Goal: Task Accomplishment & Management: Complete application form

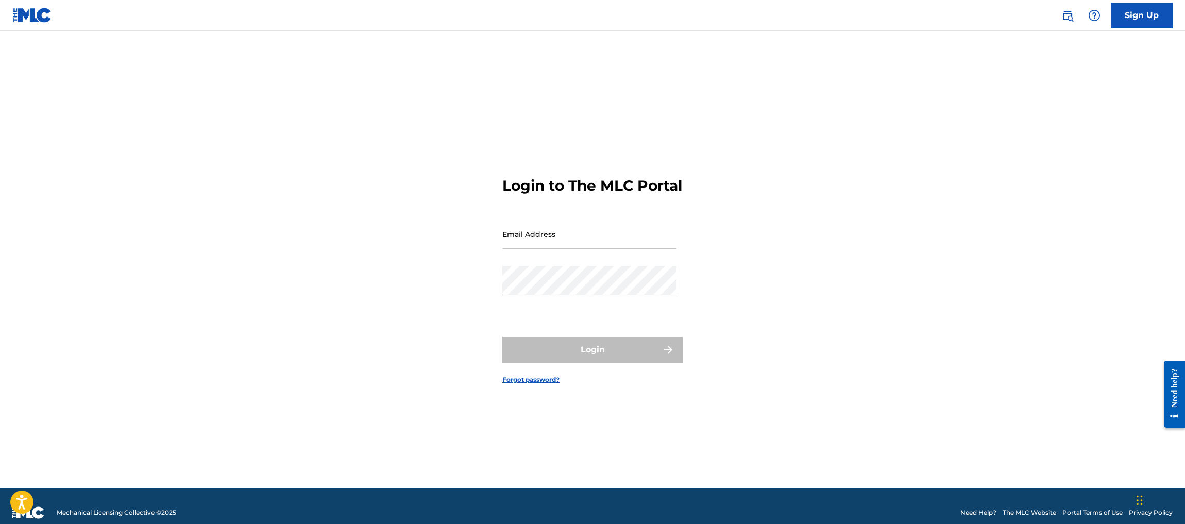
click at [595, 246] on input "Email Address" at bounding box center [589, 233] width 174 height 29
type input "[PERSON_NAME][EMAIL_ADDRESS][DOMAIN_NAME]"
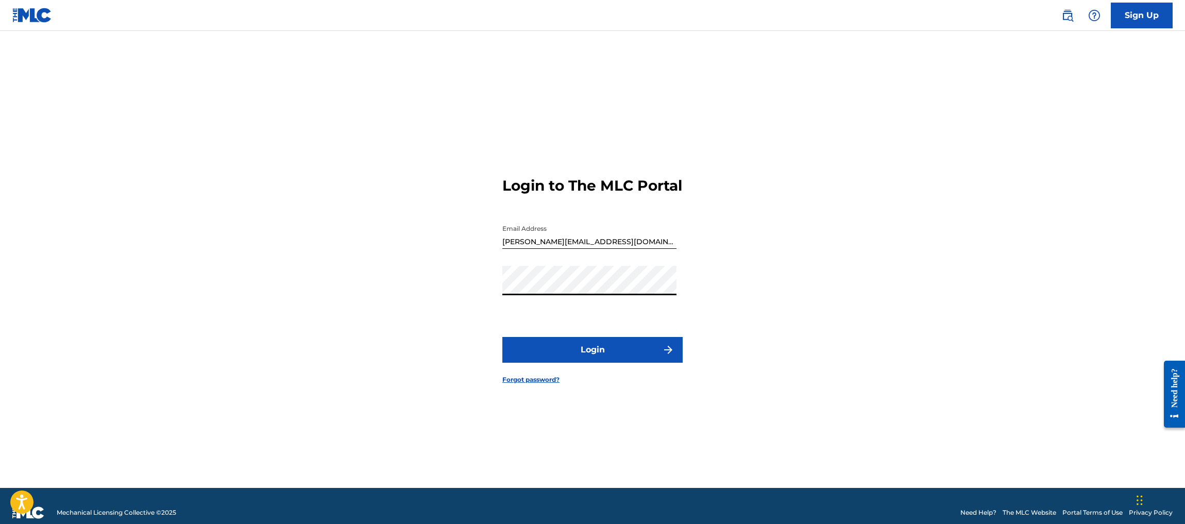
click at [605, 357] on button "Login" at bounding box center [592, 350] width 180 height 26
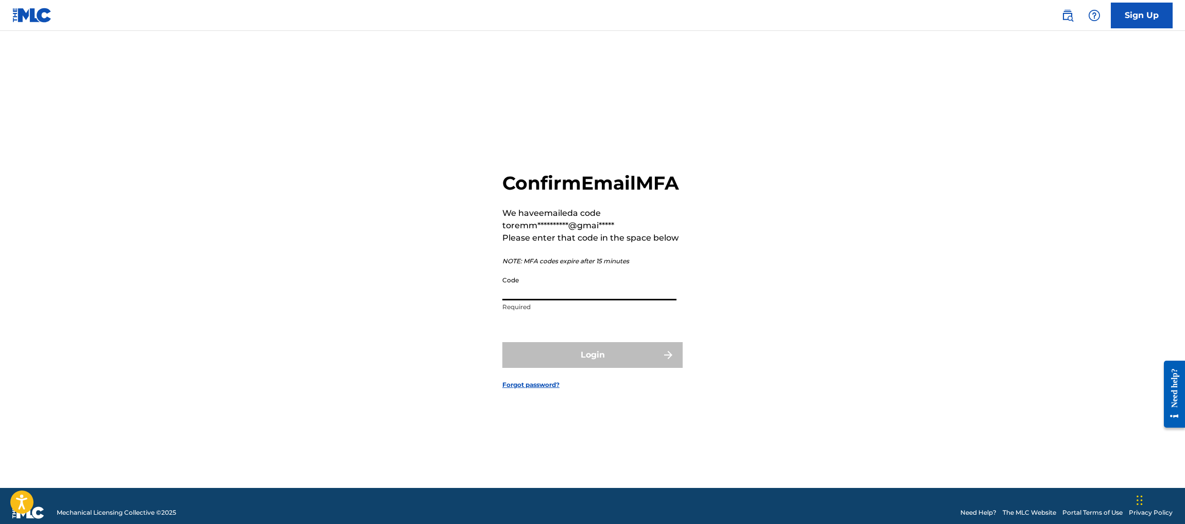
click at [559, 298] on input "Code" at bounding box center [589, 285] width 174 height 29
paste input "606042"
type input "606042"
click at [564, 361] on button "Login" at bounding box center [592, 355] width 180 height 26
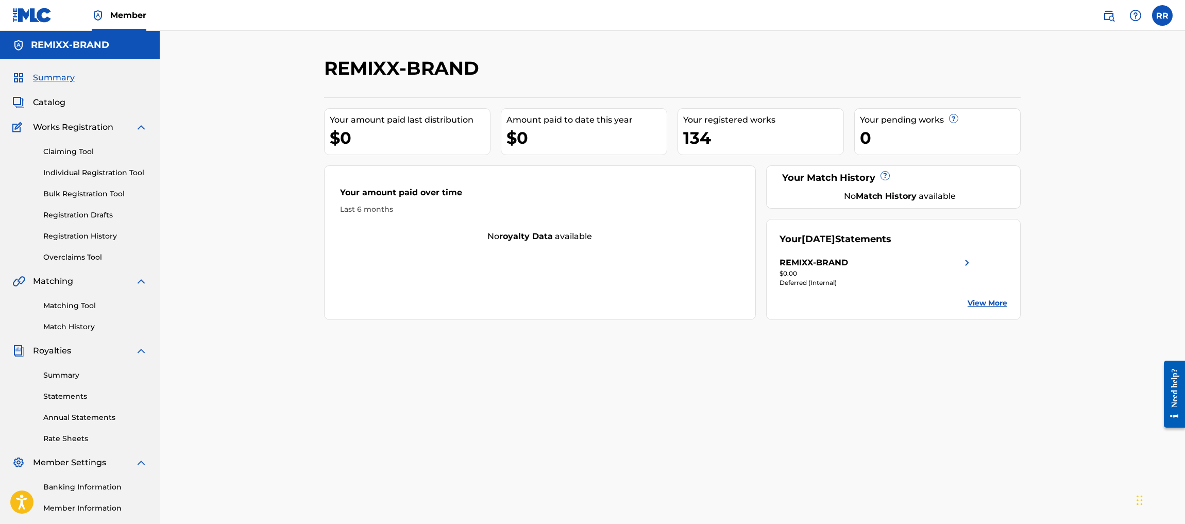
click at [73, 172] on link "Individual Registration Tool" at bounding box center [95, 172] width 104 height 11
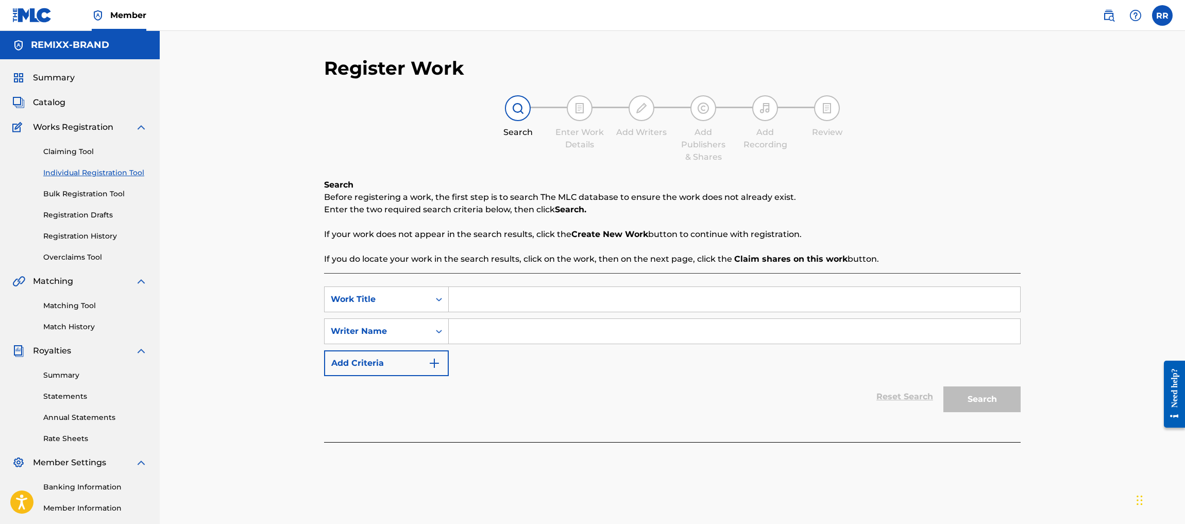
click at [528, 306] on input "Search Form" at bounding box center [734, 299] width 571 height 25
paste input "606042"
click at [498, 304] on input "606042" at bounding box center [734, 299] width 571 height 25
paste input "Wiser, [PERSON_NAME], Younger"
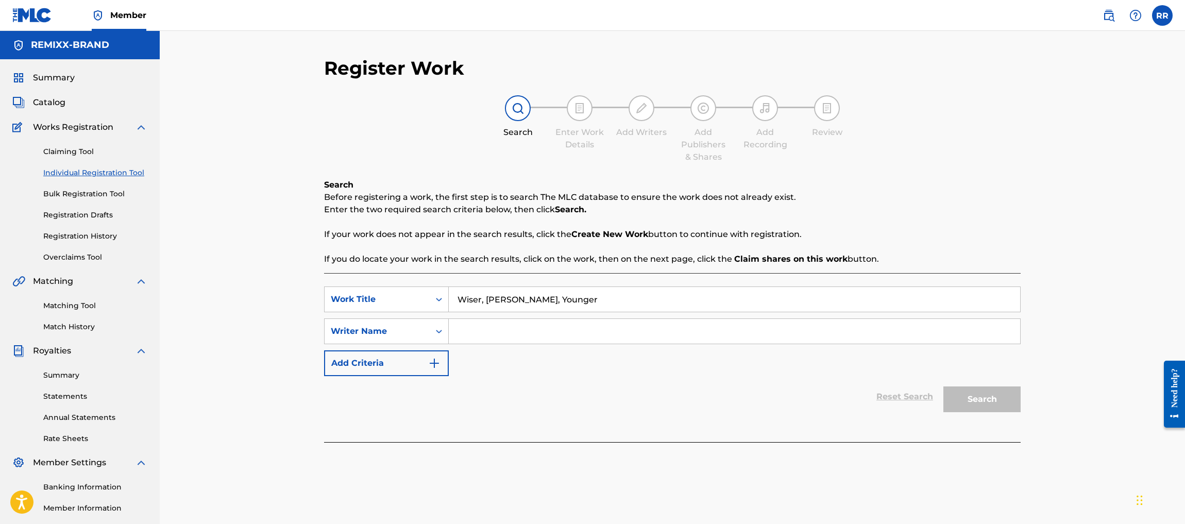
type input "Wiser, [PERSON_NAME], Younger"
click at [483, 327] on input "Search Form" at bounding box center [734, 331] width 571 height 25
type input "[PERSON_NAME]"
click at [1008, 398] on button "Search" at bounding box center [981, 399] width 77 height 26
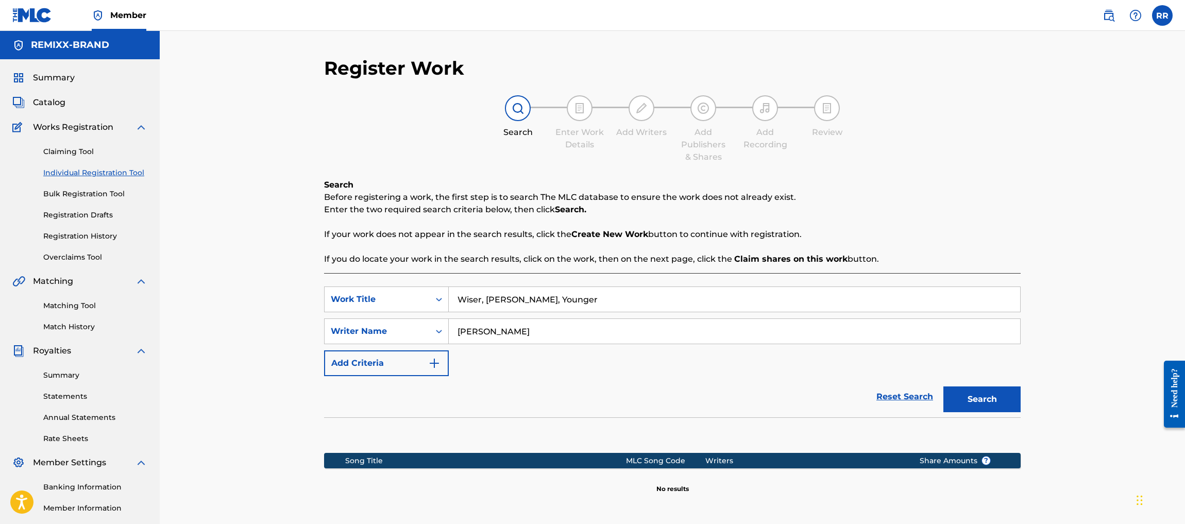
scroll to position [114, 0]
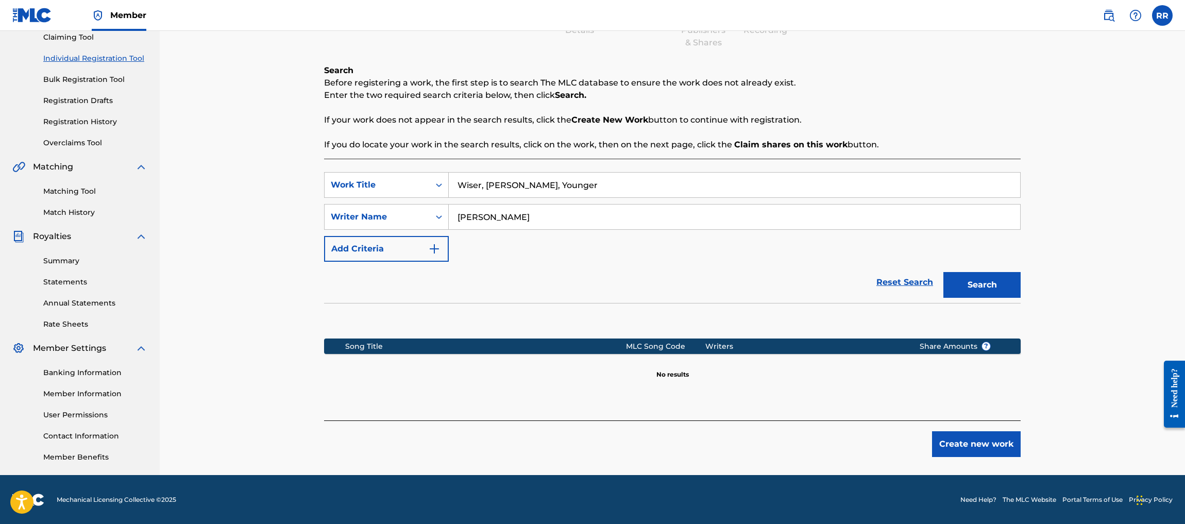
click at [975, 451] on button "Create new work" at bounding box center [976, 444] width 89 height 26
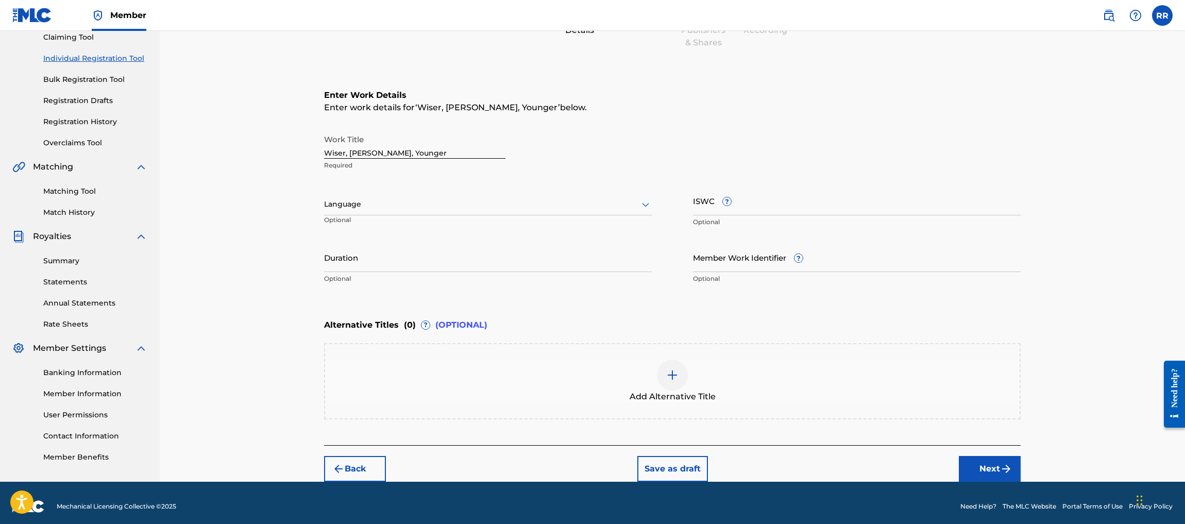
click at [395, 203] on div at bounding box center [488, 204] width 328 height 13
click at [359, 228] on div "English" at bounding box center [488, 226] width 327 height 23
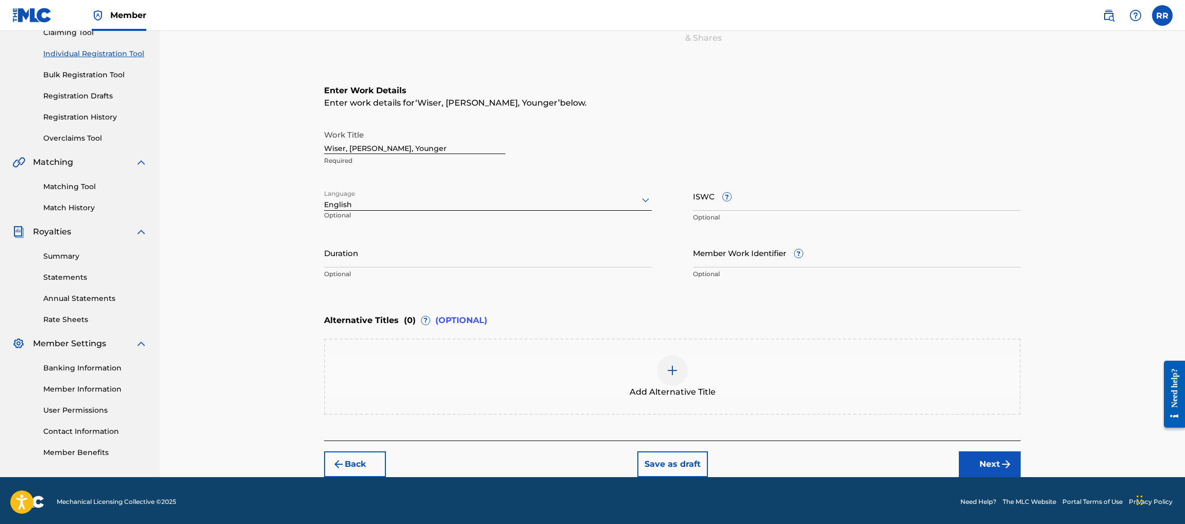
scroll to position [120, 0]
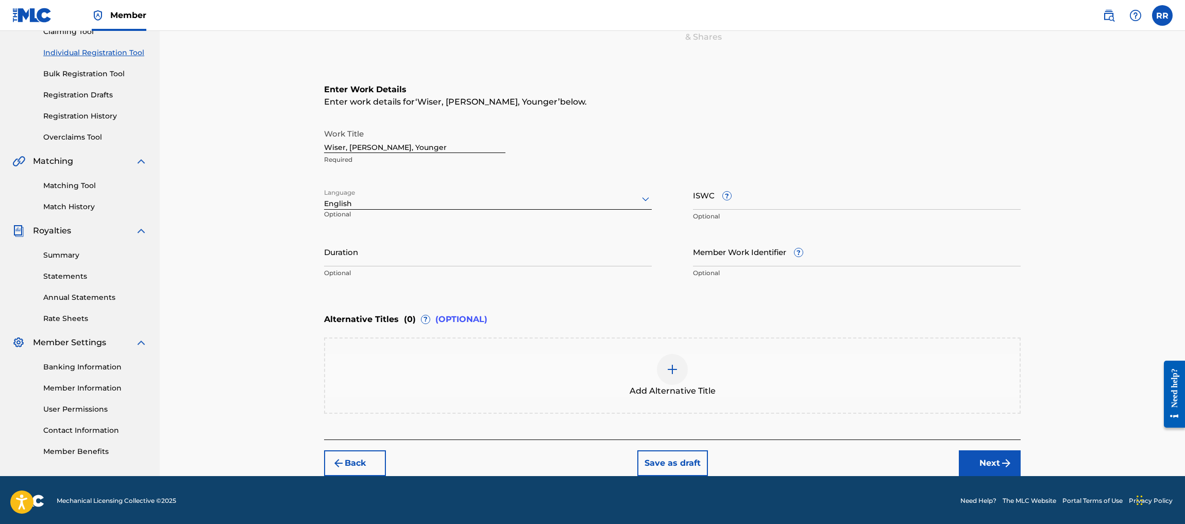
click at [978, 450] on button "Next" at bounding box center [990, 463] width 62 height 26
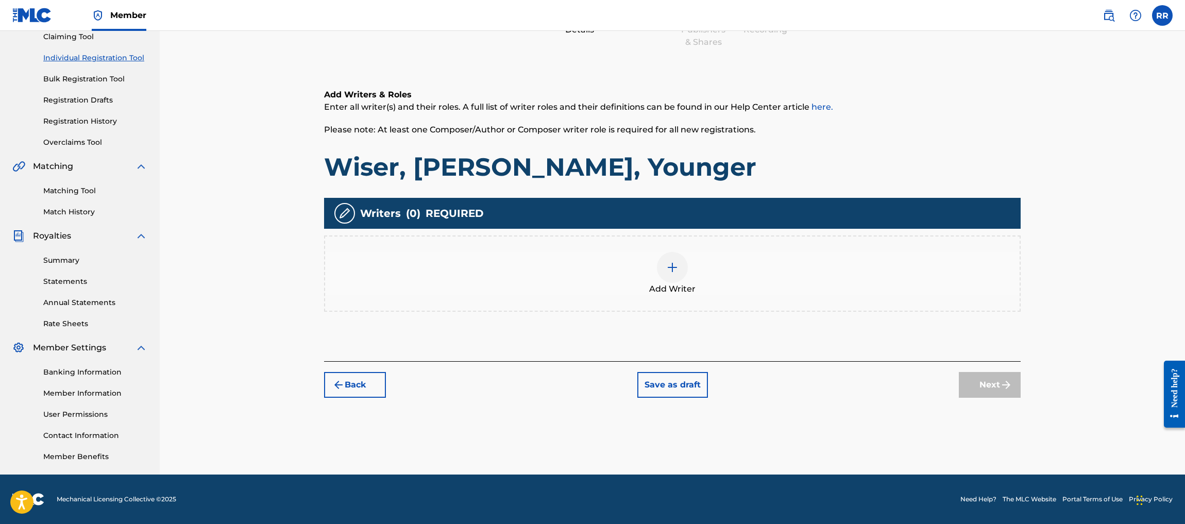
scroll to position [46, 0]
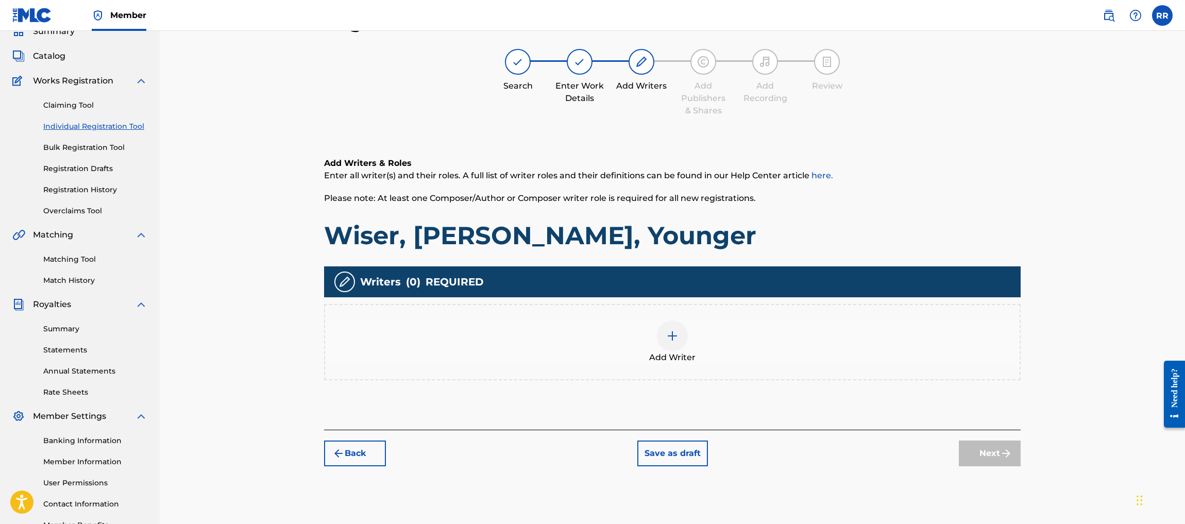
click at [678, 340] on img at bounding box center [672, 336] width 12 height 12
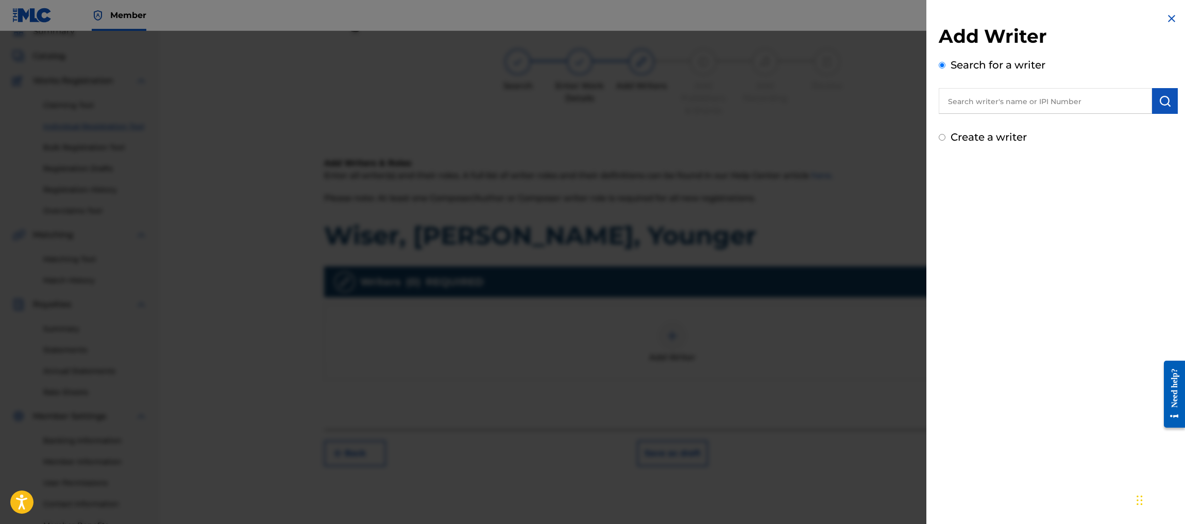
click at [982, 111] on input "text" at bounding box center [1045, 101] width 213 height 26
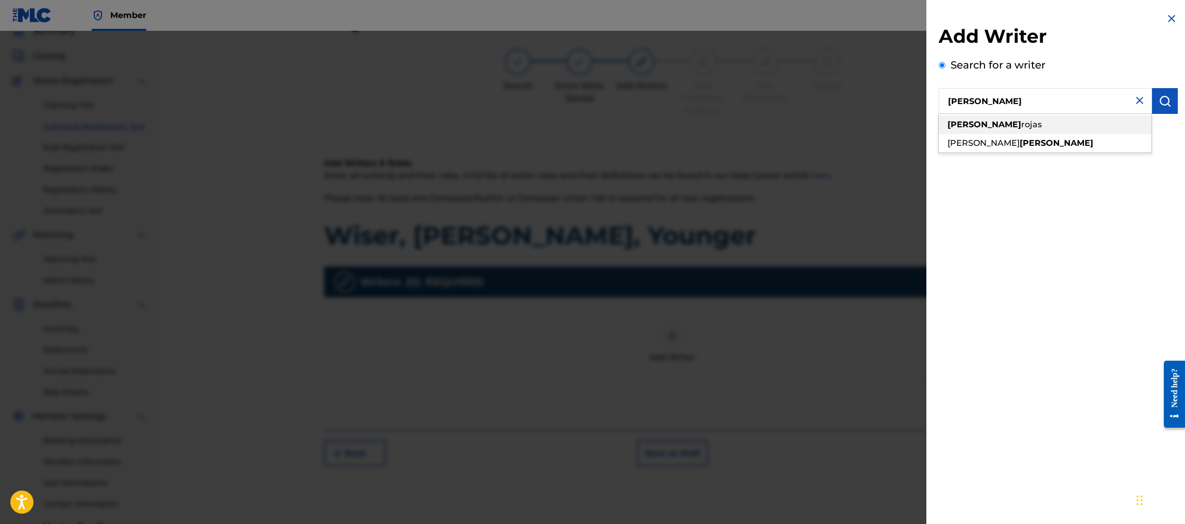
click at [982, 125] on strong "[PERSON_NAME]" at bounding box center [984, 125] width 74 height 10
type input "[PERSON_NAME]"
click at [1163, 98] on img "submit" at bounding box center [1164, 101] width 12 height 12
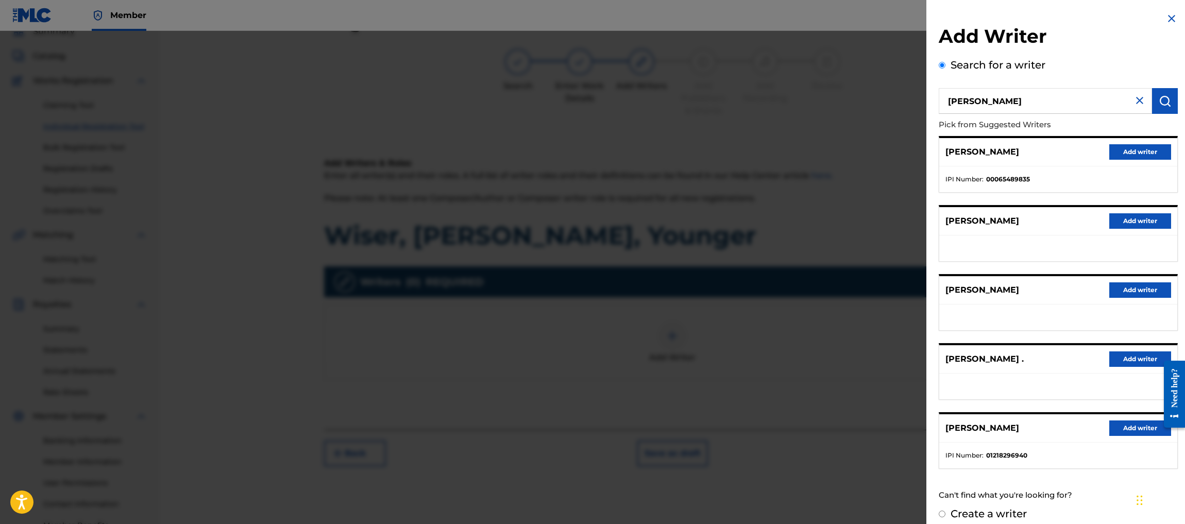
click at [1126, 428] on button "Add writer" at bounding box center [1140, 427] width 62 height 15
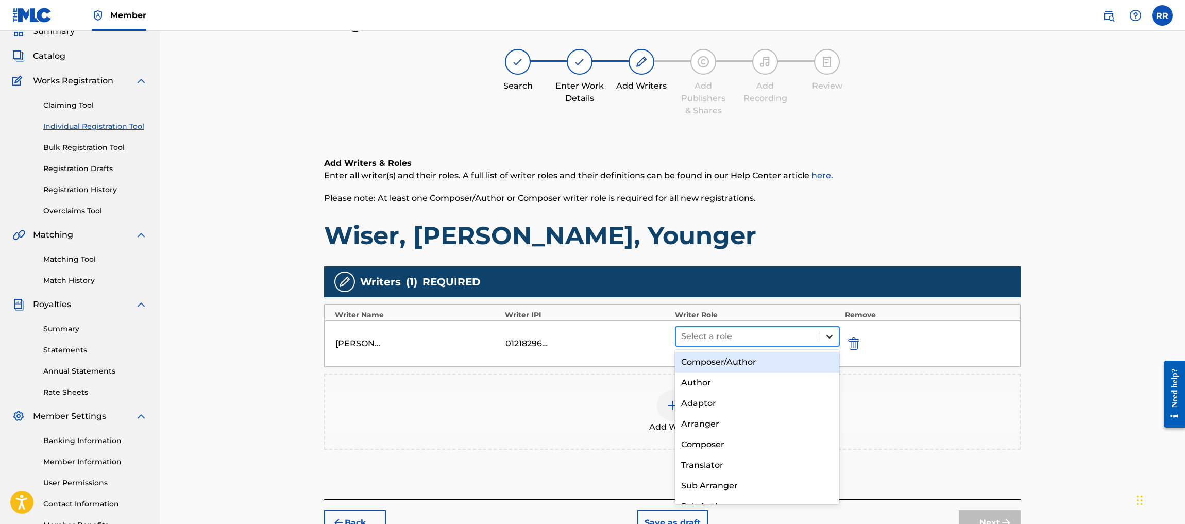
click at [823, 339] on div at bounding box center [829, 336] width 19 height 19
click at [775, 359] on div "Composer/Author" at bounding box center [757, 362] width 164 height 21
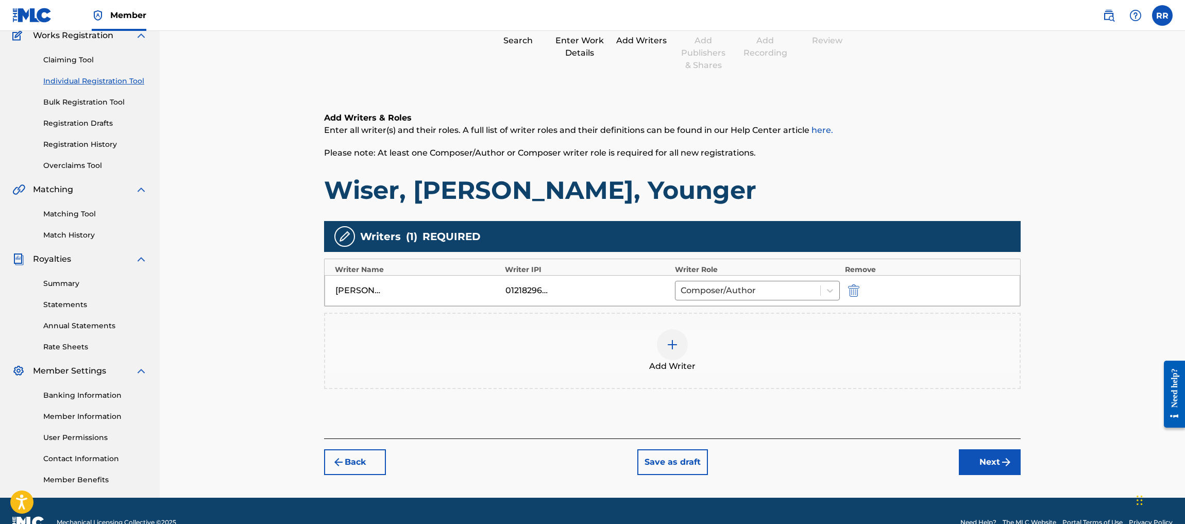
scroll to position [114, 0]
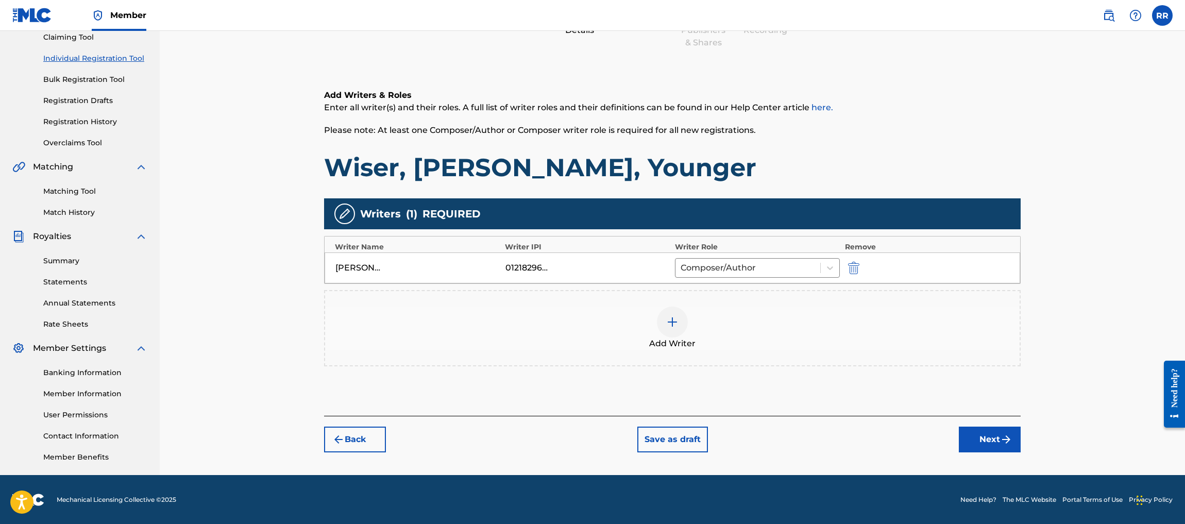
click at [990, 441] on button "Next" at bounding box center [990, 440] width 62 height 26
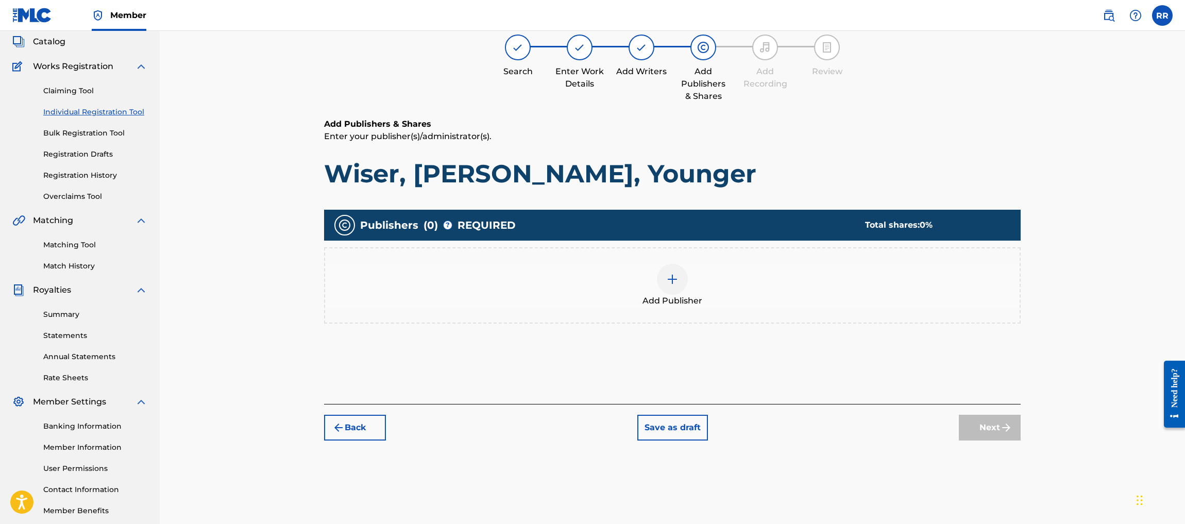
scroll to position [46, 0]
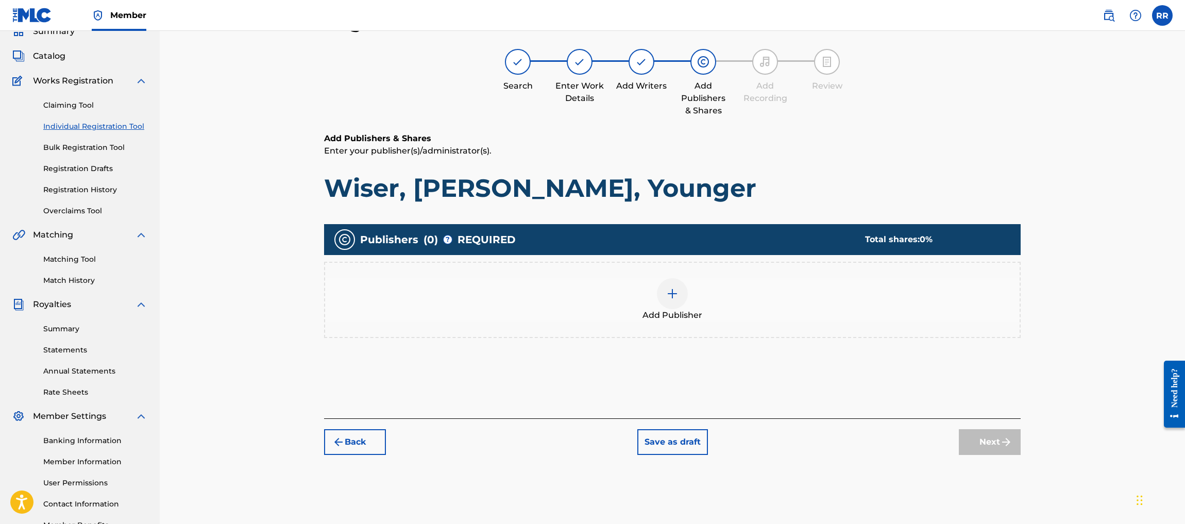
click at [683, 297] on div at bounding box center [672, 293] width 31 height 31
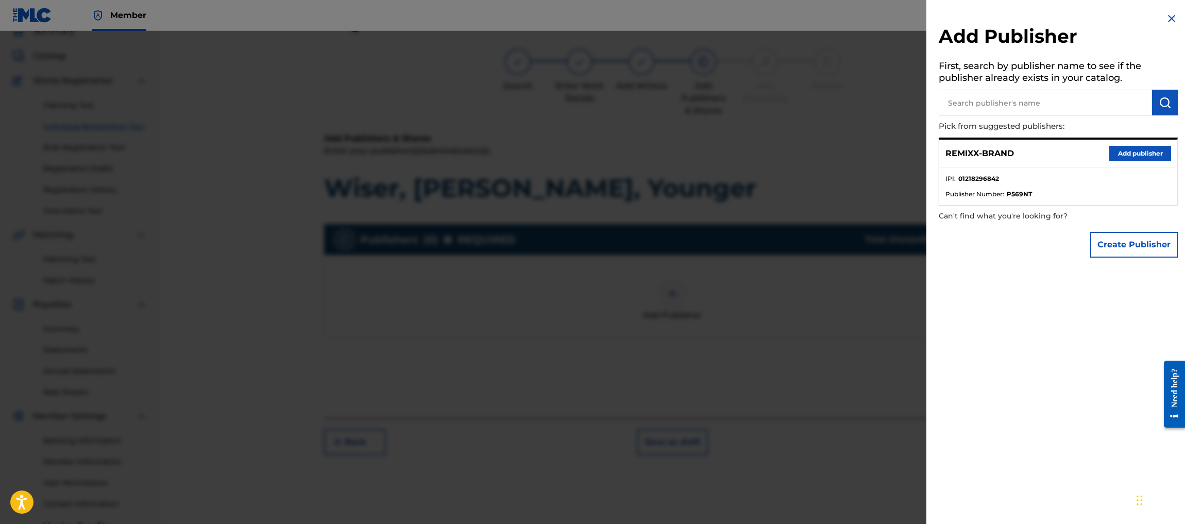
click at [1132, 152] on button "Add publisher" at bounding box center [1140, 153] width 62 height 15
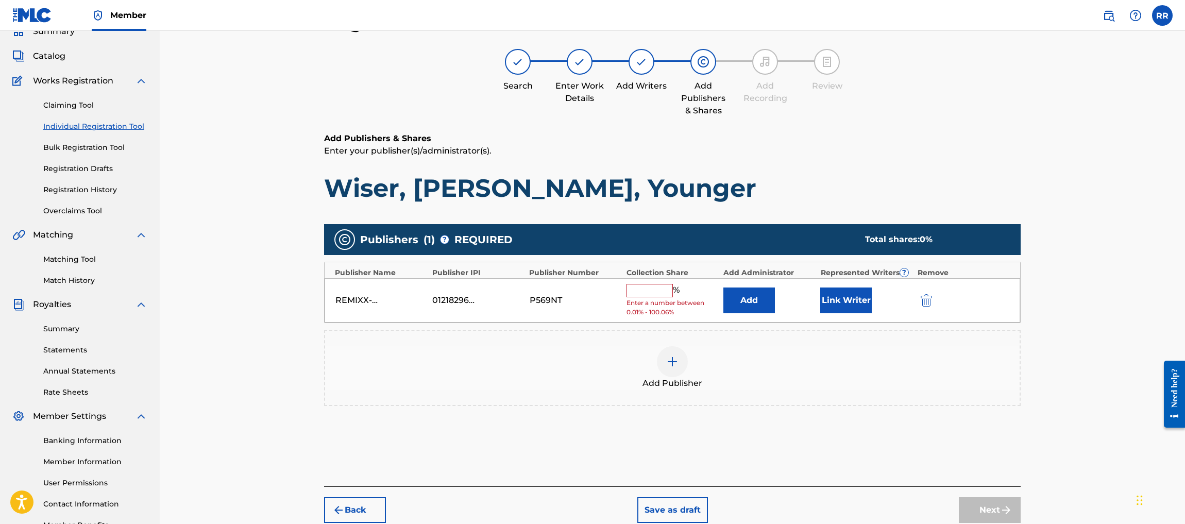
click at [647, 292] on input "text" at bounding box center [649, 290] width 46 height 13
type input "100"
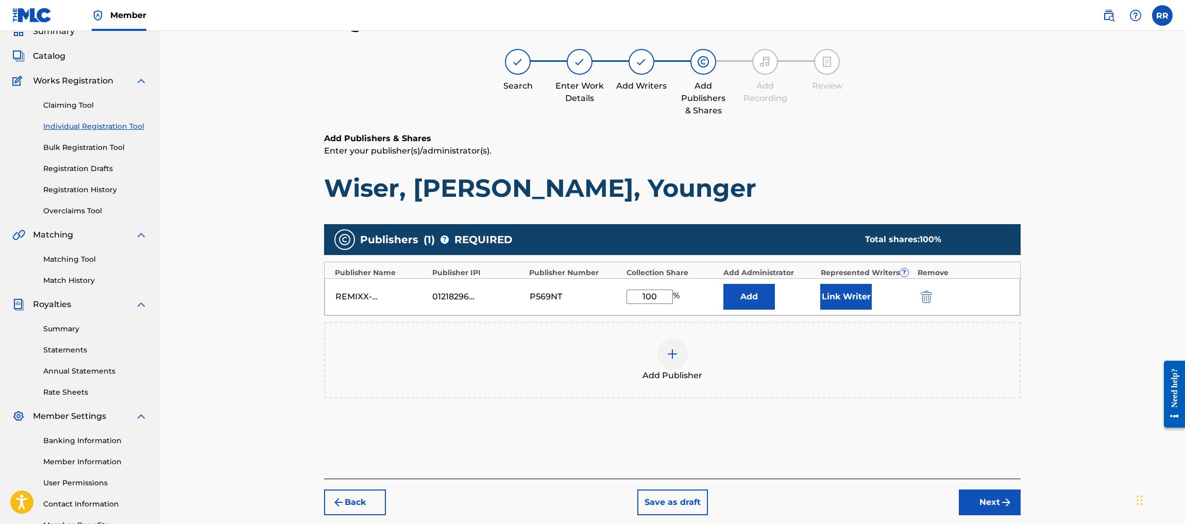
click at [850, 288] on button "Link Writer" at bounding box center [846, 297] width 52 height 26
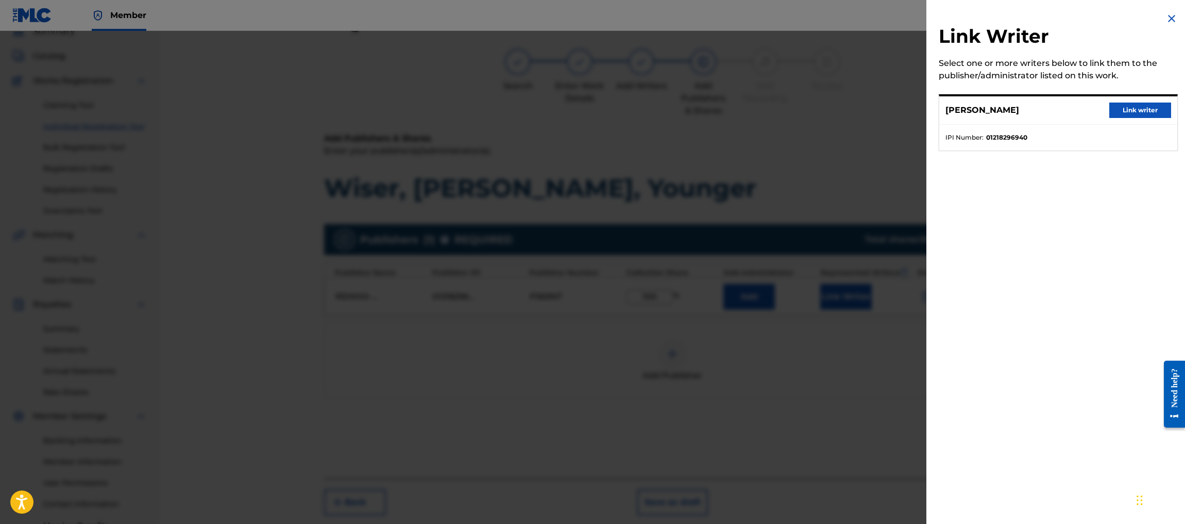
click at [1153, 112] on button "Link writer" at bounding box center [1140, 110] width 62 height 15
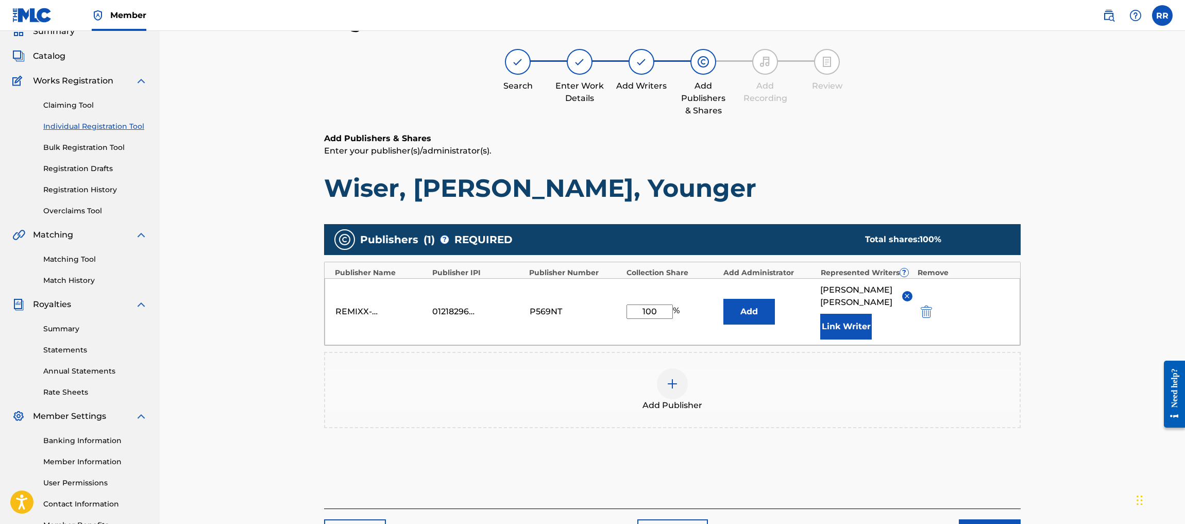
click at [984, 519] on button "Next" at bounding box center [990, 532] width 62 height 26
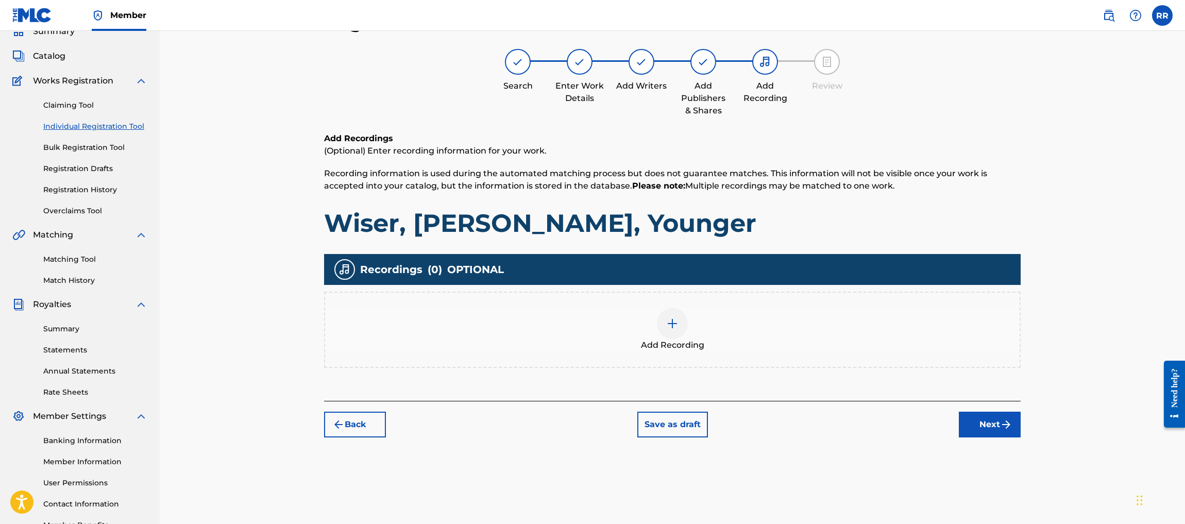
click at [660, 314] on div at bounding box center [672, 323] width 31 height 31
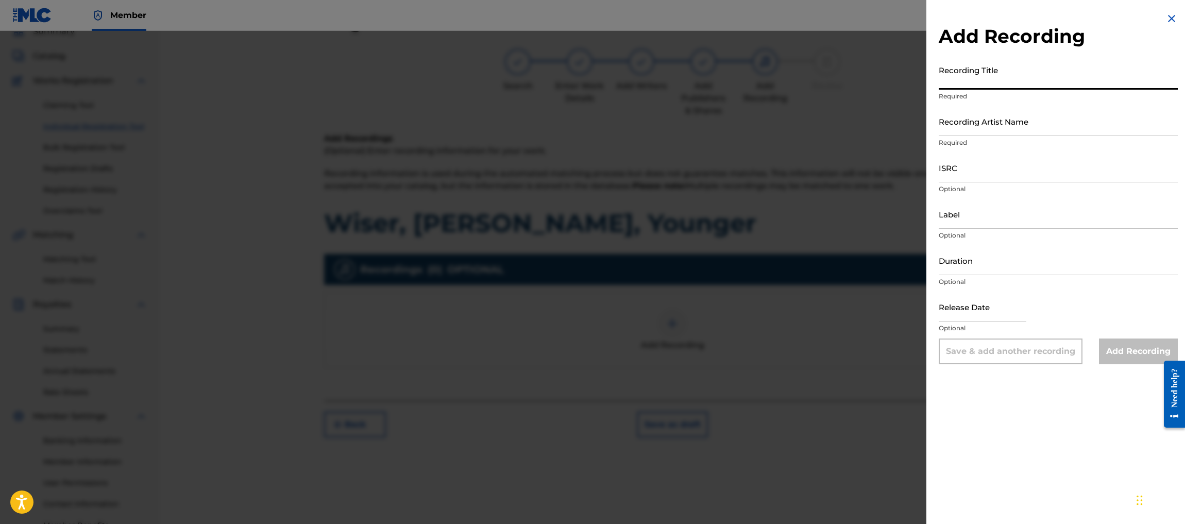
click at [964, 89] on input "Recording Title" at bounding box center [1058, 74] width 239 height 29
paste input "Wiser, [PERSON_NAME], Younger"
type input "Wiser, [PERSON_NAME], Younger"
click at [975, 127] on input "Recording Artist Name" at bounding box center [1058, 121] width 239 height 29
type input "REMIXX-BRAND"
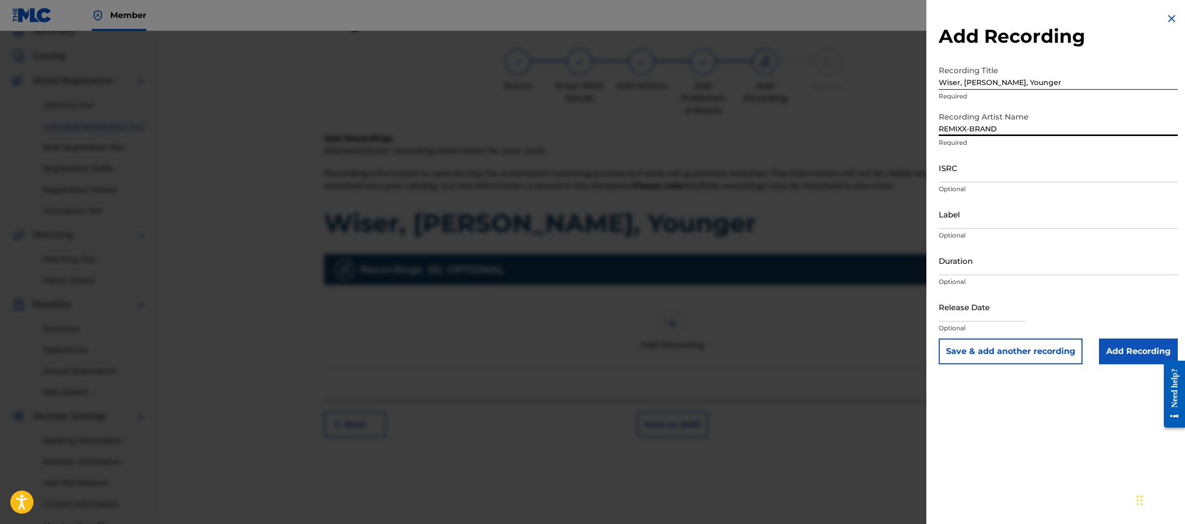
click at [959, 174] on input "ISRC" at bounding box center [1058, 167] width 239 height 29
paste input "QZZ782593577"
type input "QZZ782593577"
click at [978, 315] on input "text" at bounding box center [983, 306] width 88 height 29
select select "7"
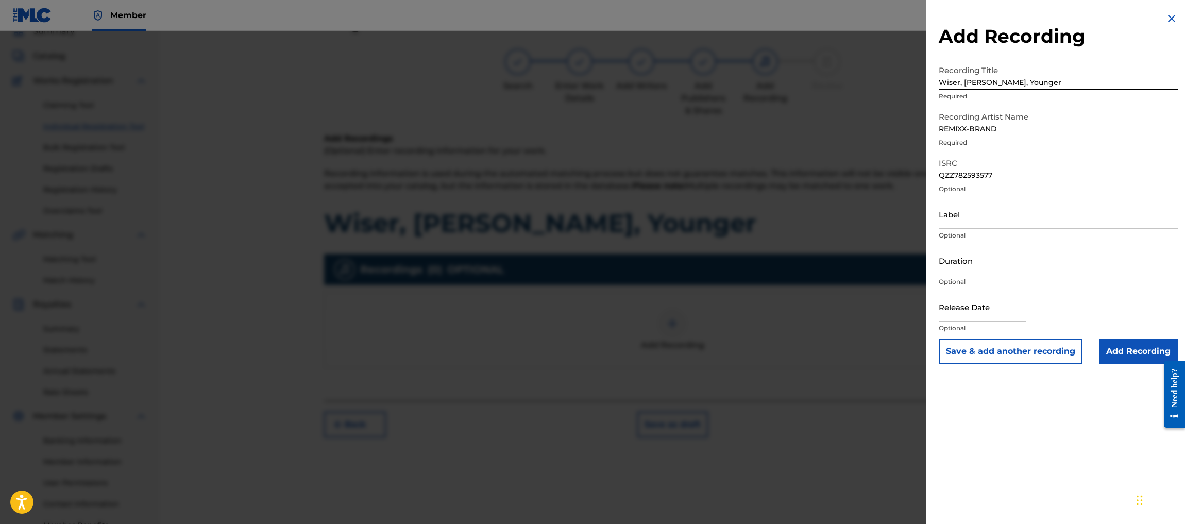
select select "2025"
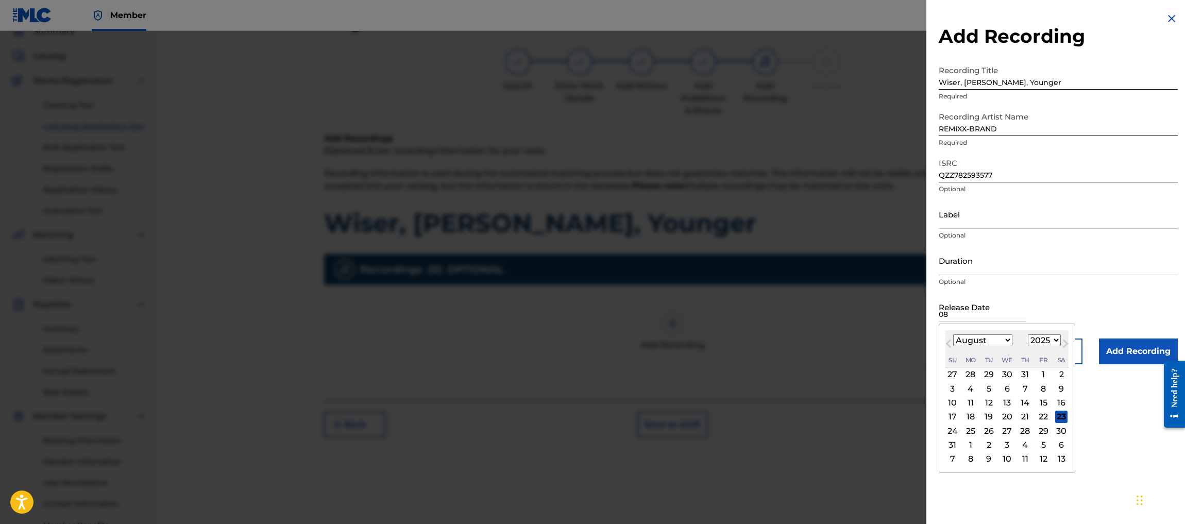
click at [1025, 413] on div "21" at bounding box center [1025, 417] width 12 height 12
type input "[DATE]"
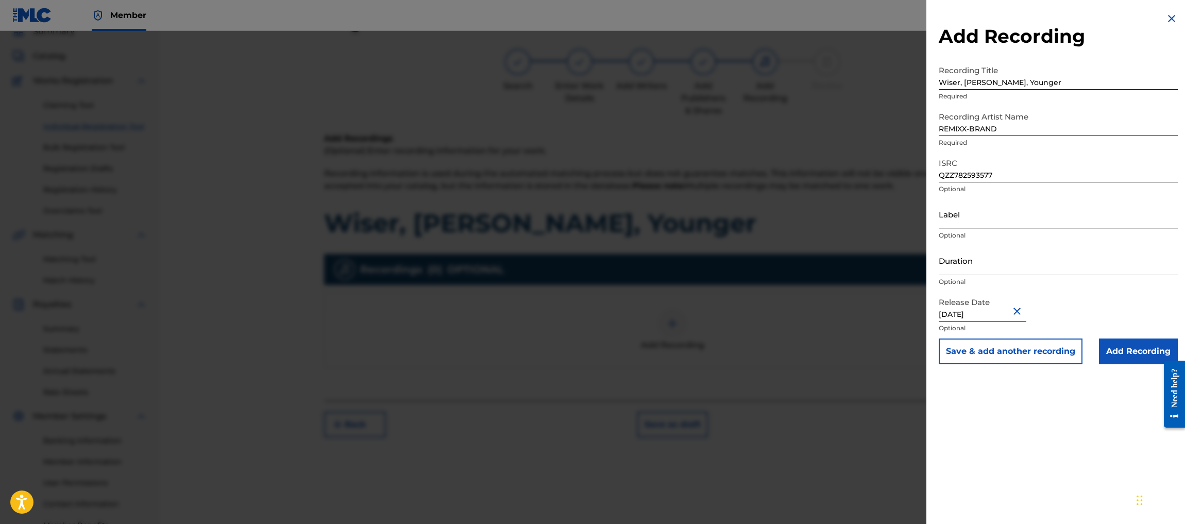
click at [1127, 350] on input "Add Recording" at bounding box center [1138, 351] width 79 height 26
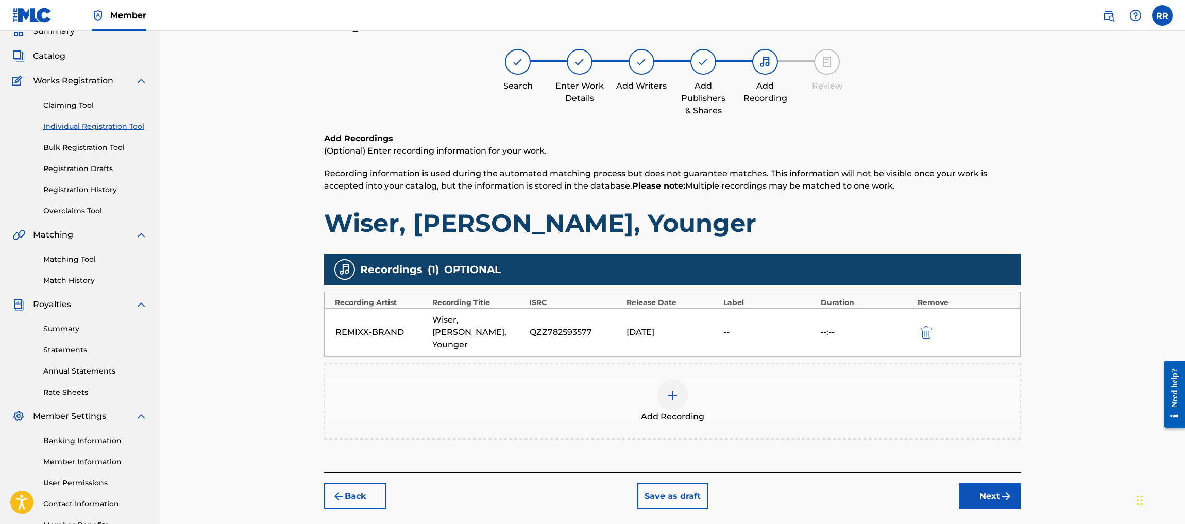
click at [998, 493] on button "Next" at bounding box center [990, 496] width 62 height 26
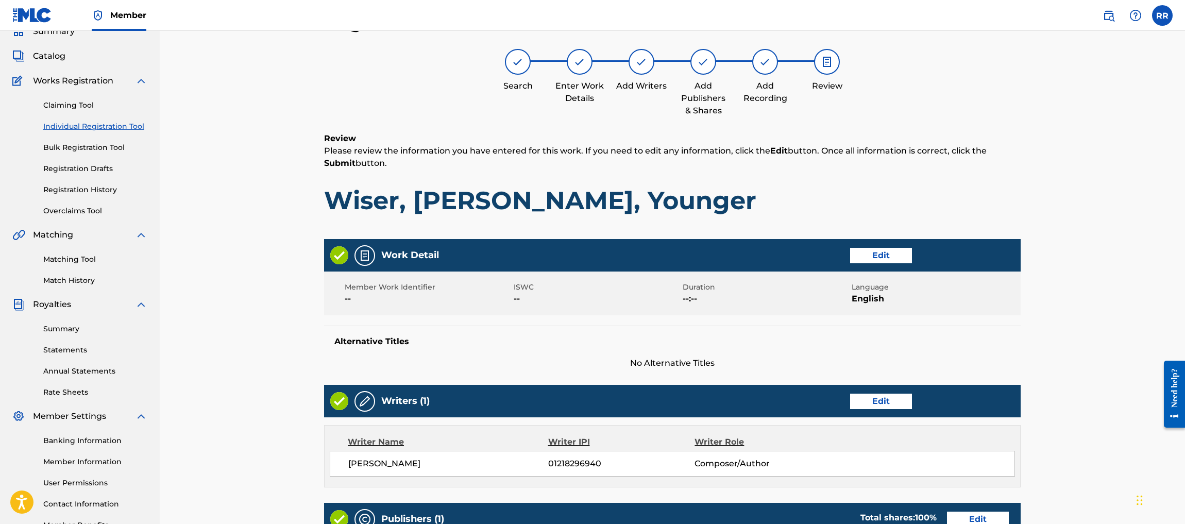
scroll to position [348, 0]
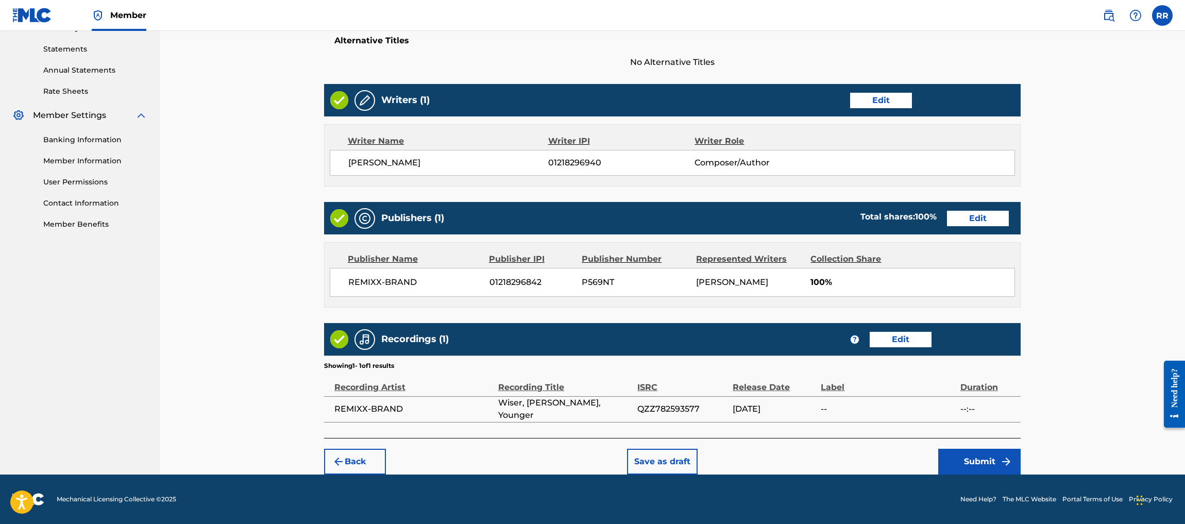
click at [965, 454] on button "Submit" at bounding box center [979, 462] width 82 height 26
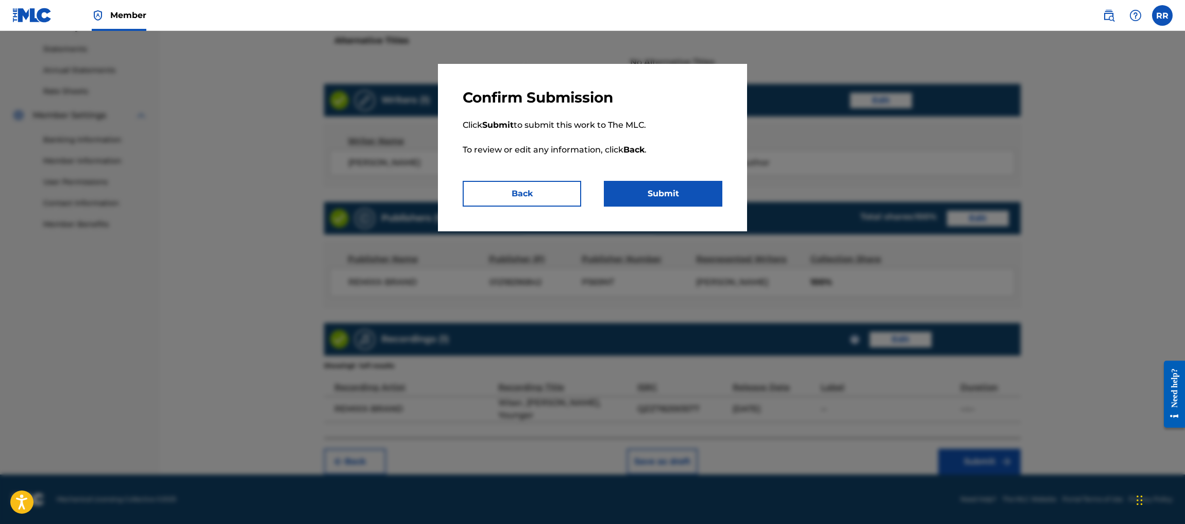
click at [693, 196] on button "Submit" at bounding box center [663, 194] width 118 height 26
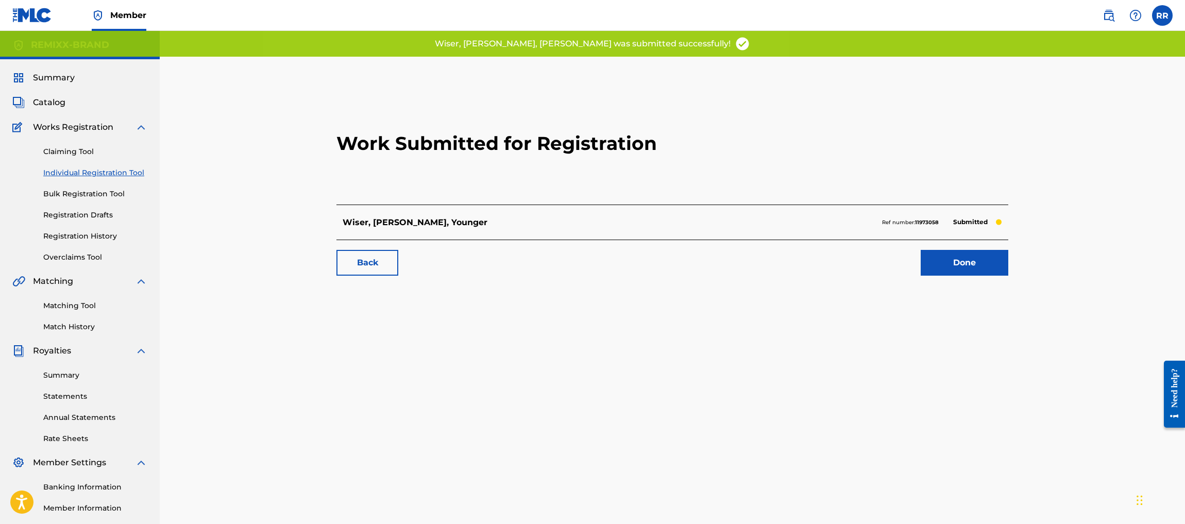
click at [933, 261] on link "Done" at bounding box center [965, 263] width 88 height 26
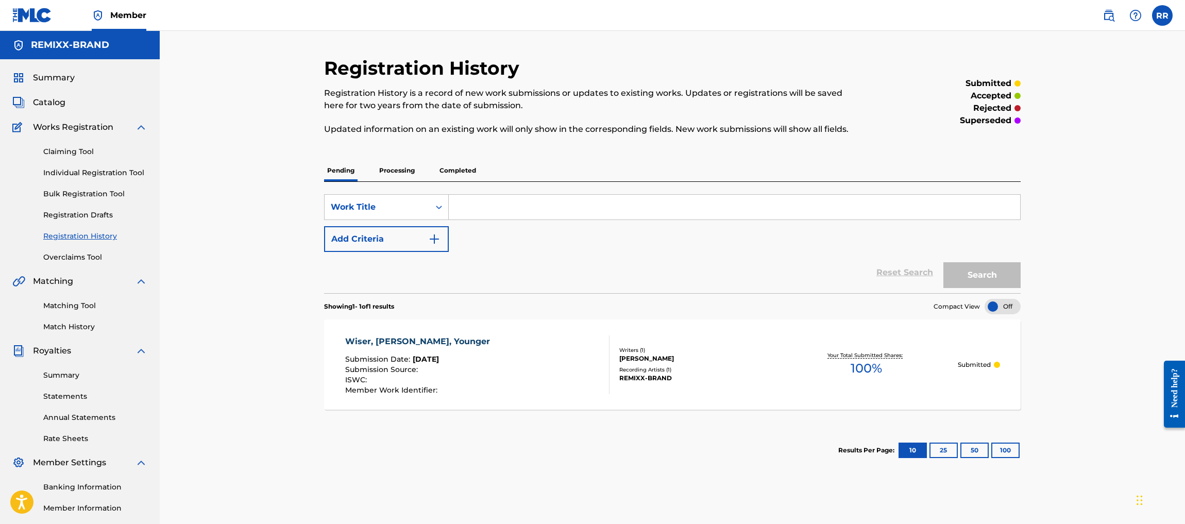
click at [1143, 209] on div "Registration History Registration History is a record of new work submissions o…" at bounding box center [672, 310] width 1025 height 558
click at [57, 101] on span "Catalog" at bounding box center [49, 102] width 32 height 12
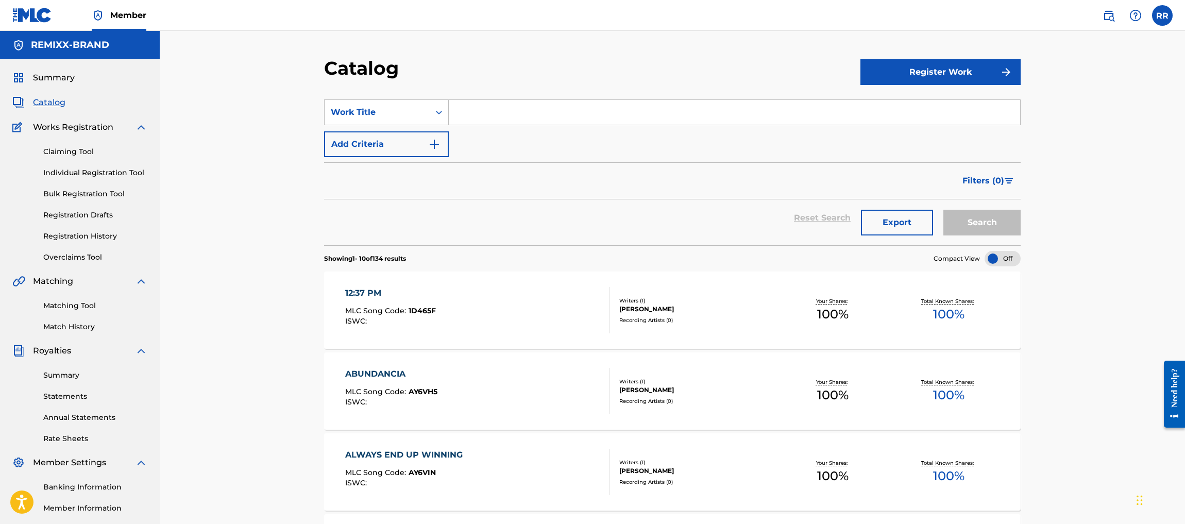
click at [49, 75] on span "Summary" at bounding box center [54, 78] width 42 height 12
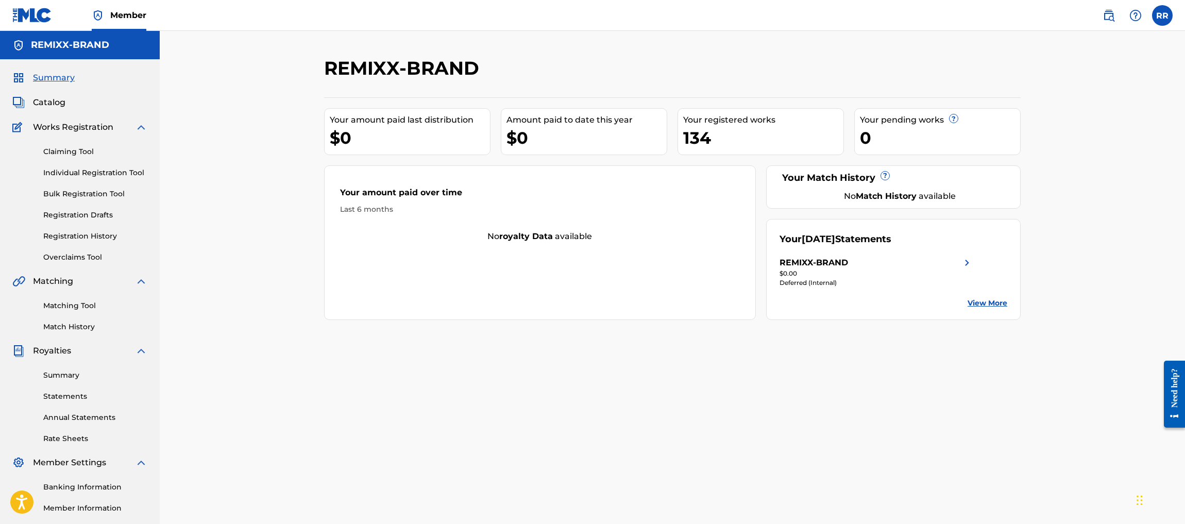
click at [54, 371] on link "Summary" at bounding box center [95, 375] width 104 height 11
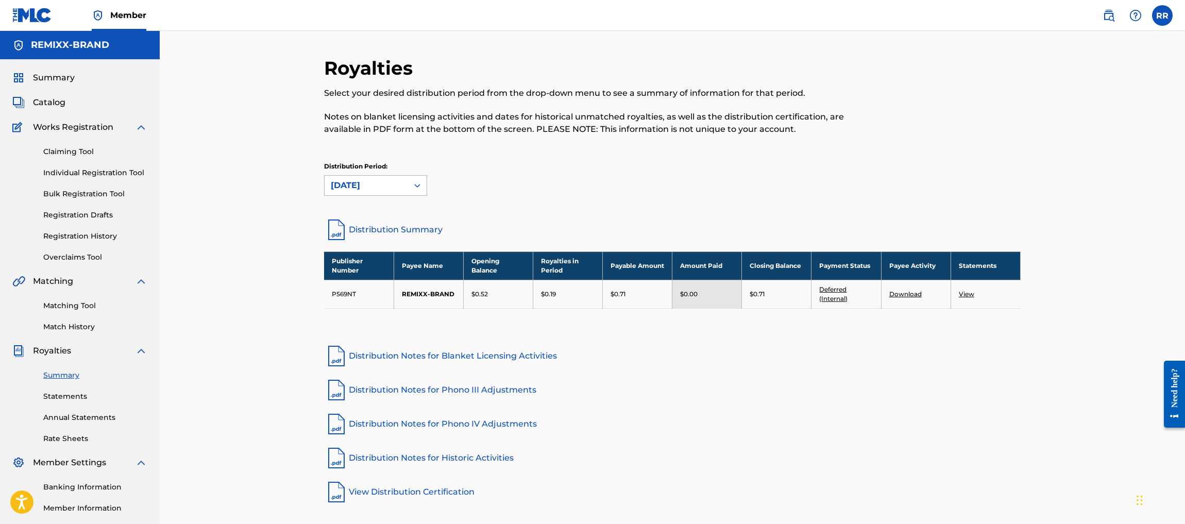
click at [422, 187] on div at bounding box center [417, 185] width 19 height 19
click at [385, 230] on div "[DATE]" at bounding box center [376, 234] width 102 height 26
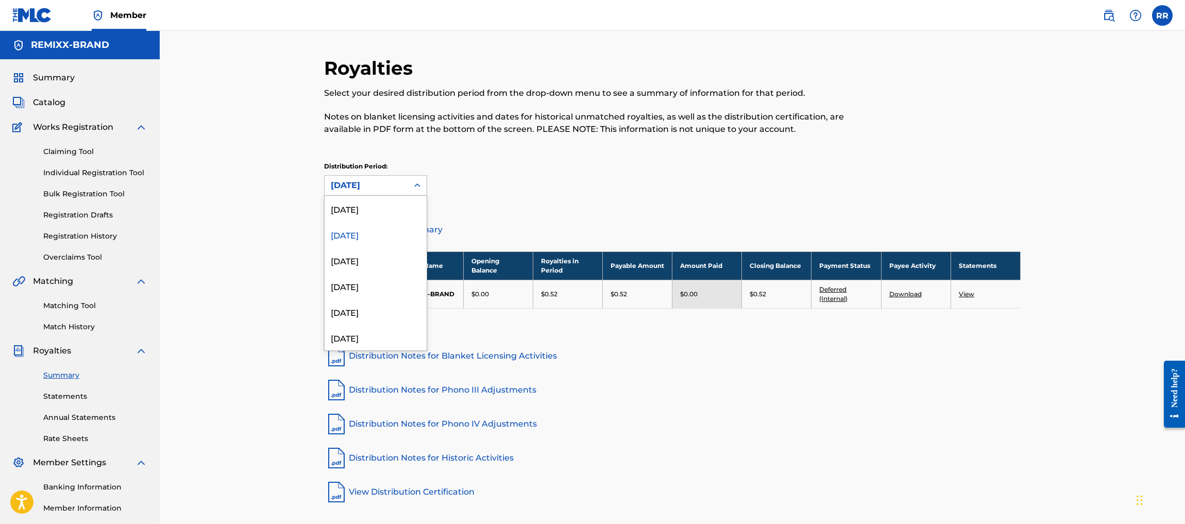
click at [404, 187] on div "[DATE]" at bounding box center [366, 186] width 83 height 20
click at [377, 268] on div "[DATE]" at bounding box center [376, 260] width 102 height 26
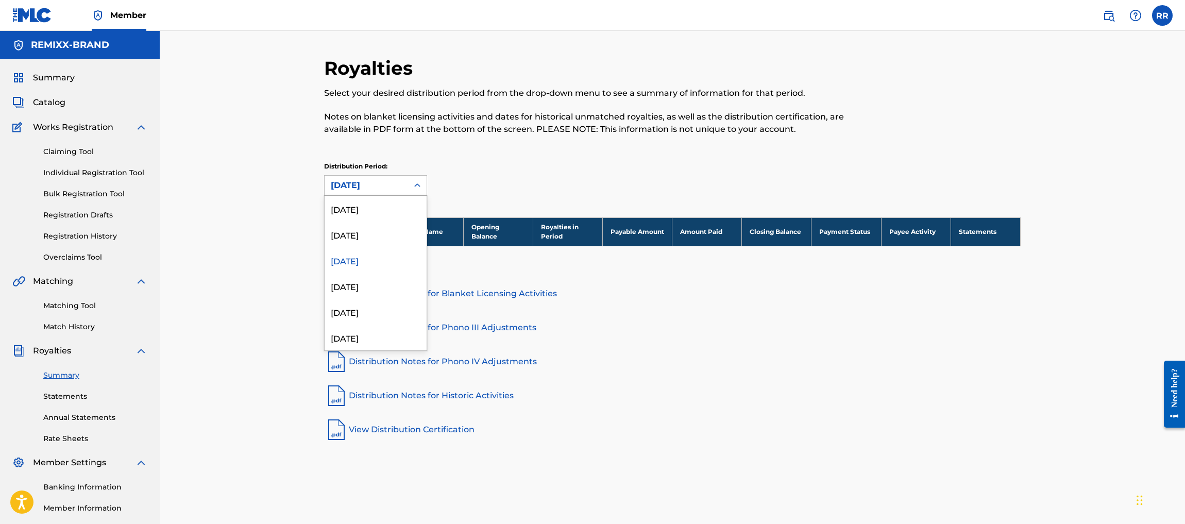
click at [400, 183] on div "[DATE]" at bounding box center [366, 185] width 71 height 12
click at [381, 207] on div "[DATE]" at bounding box center [376, 209] width 102 height 26
